Goal: Task Accomplishment & Management: Use online tool/utility

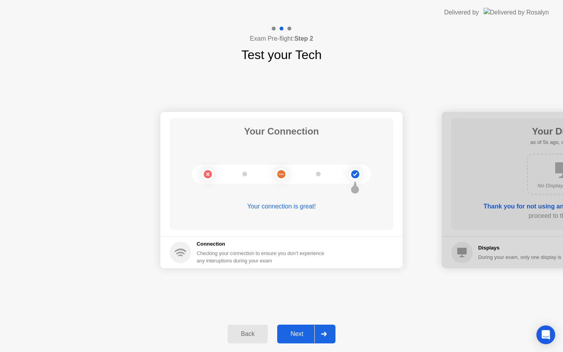
click at [296, 337] on div "Next" at bounding box center [296, 333] width 35 height 7
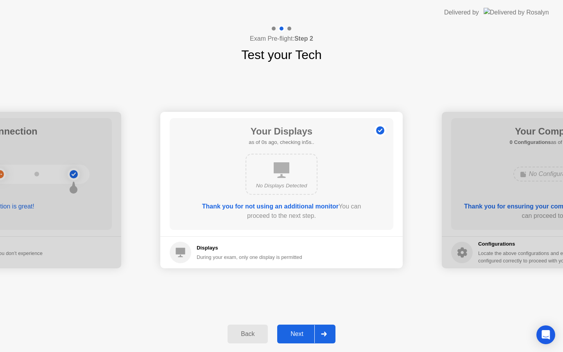
click at [296, 337] on div "Next" at bounding box center [296, 333] width 35 height 7
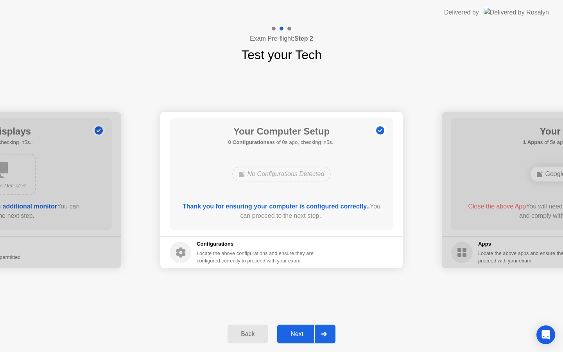
click at [296, 337] on div "Next" at bounding box center [296, 333] width 35 height 7
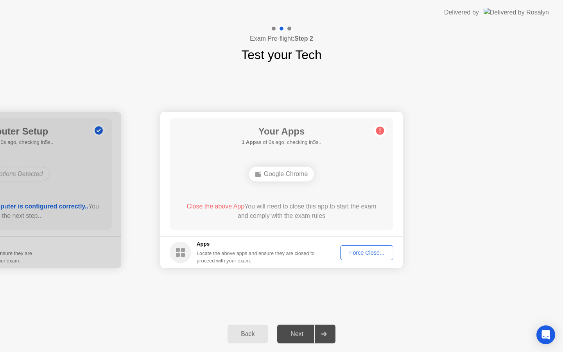
click at [353, 253] on div "Force Close..." at bounding box center [367, 252] width 48 height 6
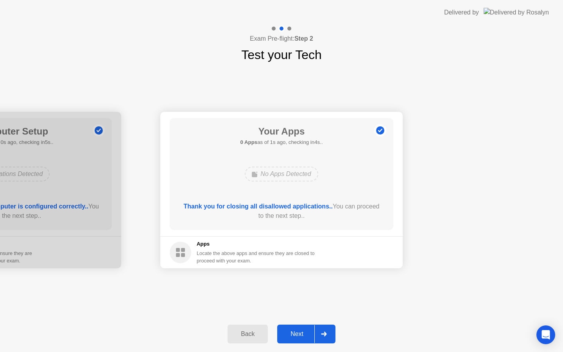
click at [293, 336] on div "Next" at bounding box center [296, 333] width 35 height 7
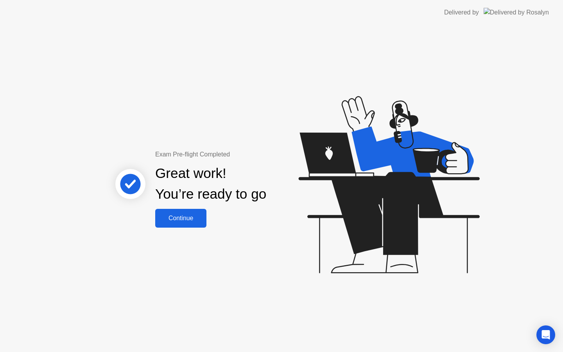
click at [176, 220] on div "Continue" at bounding box center [180, 217] width 46 height 7
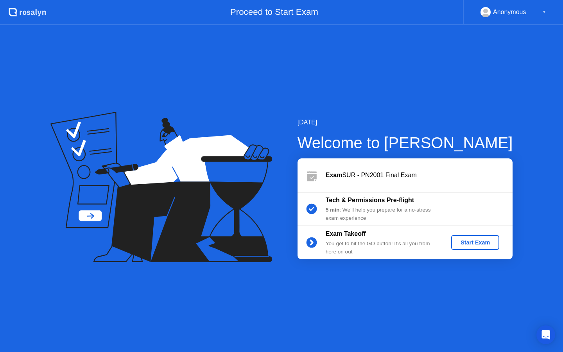
click at [479, 241] on div "Start Exam" at bounding box center [475, 242] width 42 height 6
